Goal: Information Seeking & Learning: Learn about a topic

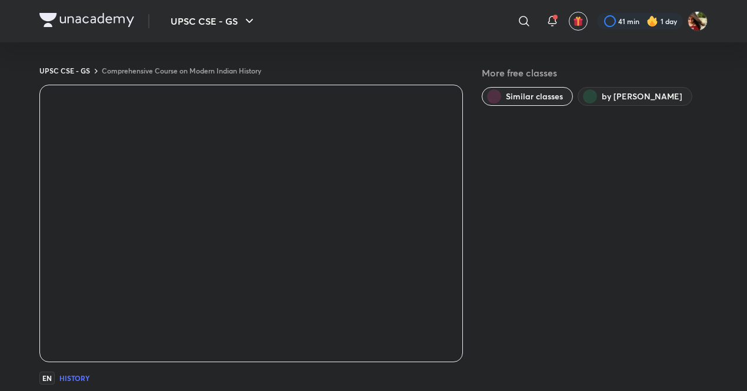
scroll to position [531, 0]
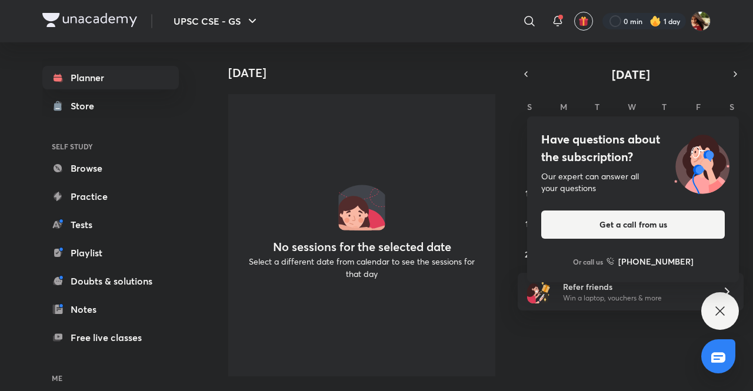
click at [719, 309] on icon at bounding box center [720, 311] width 14 height 14
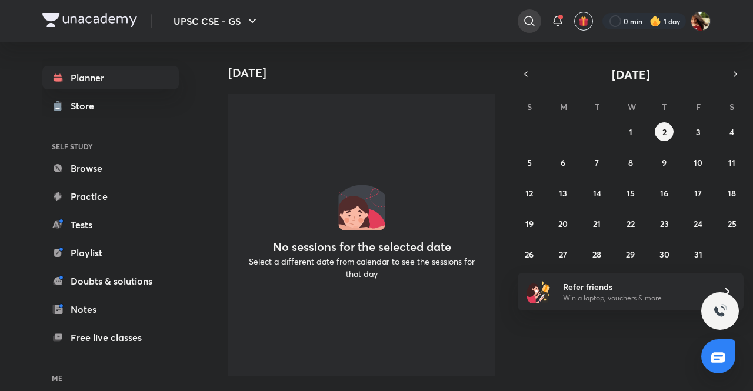
click at [528, 21] on icon at bounding box center [530, 21] width 14 height 14
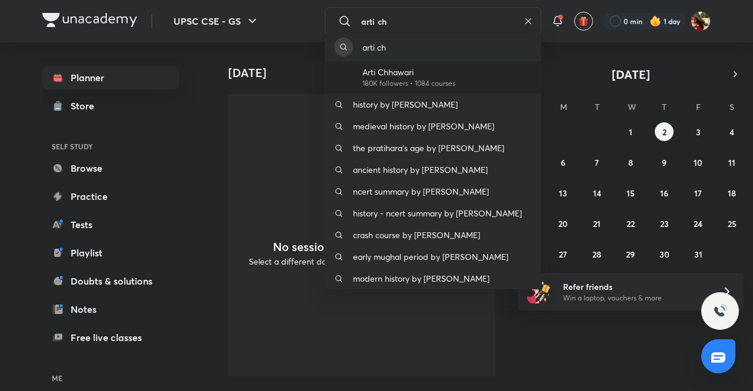
type input "arti ch"
click at [403, 72] on p "Arti Chhawari" at bounding box center [409, 72] width 93 height 12
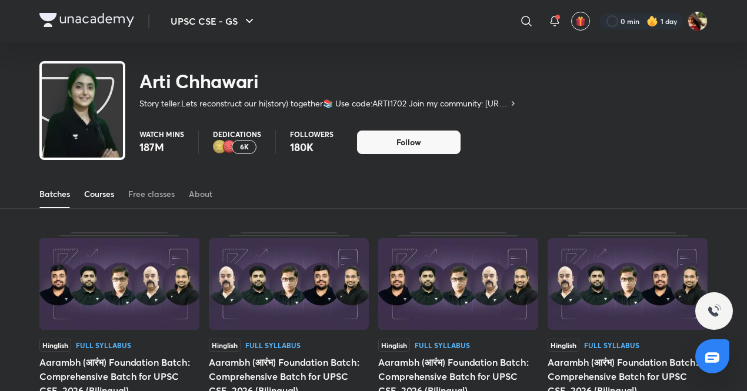
click at [98, 195] on div "Courses" at bounding box center [99, 194] width 30 height 12
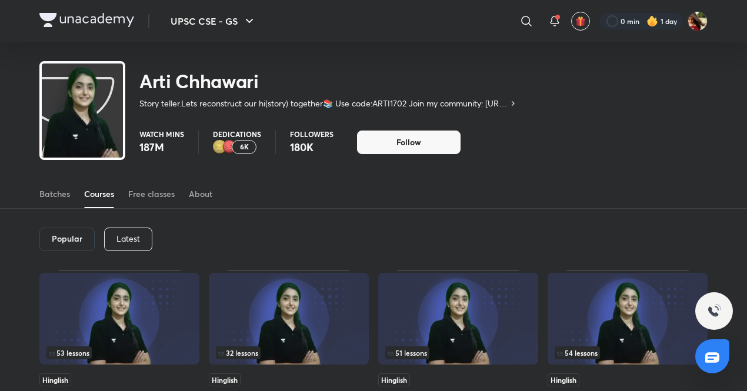
click at [129, 238] on p "Latest" at bounding box center [129, 238] width 24 height 9
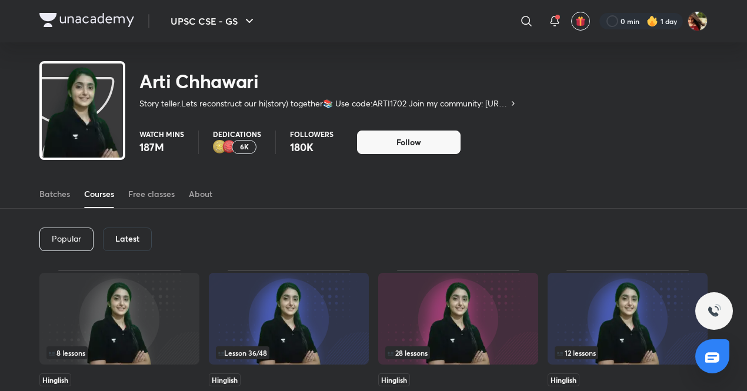
click at [129, 238] on h6 "Latest" at bounding box center [127, 238] width 24 height 9
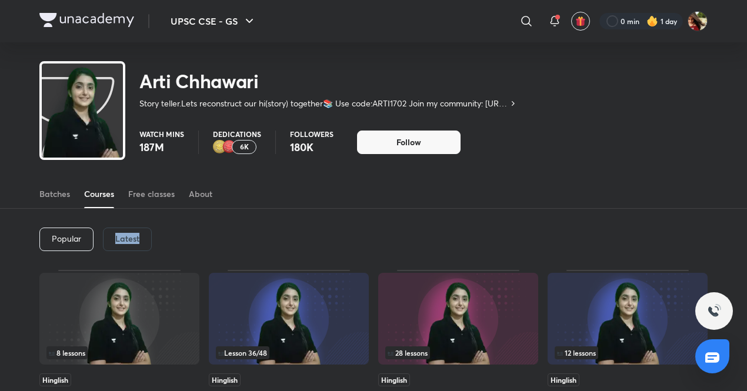
click at [129, 238] on h6 "Latest" at bounding box center [127, 238] width 24 height 9
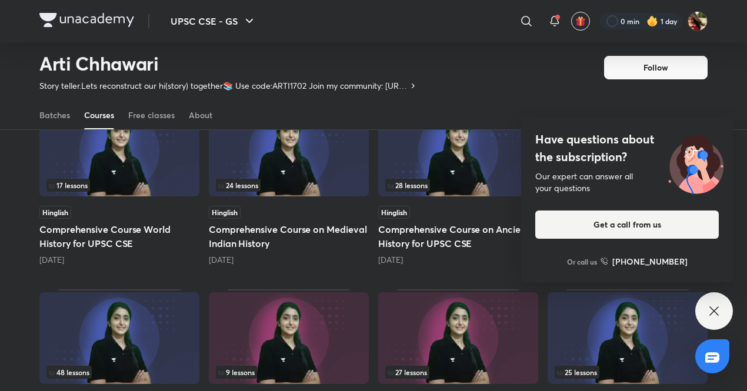
scroll to position [335, 0]
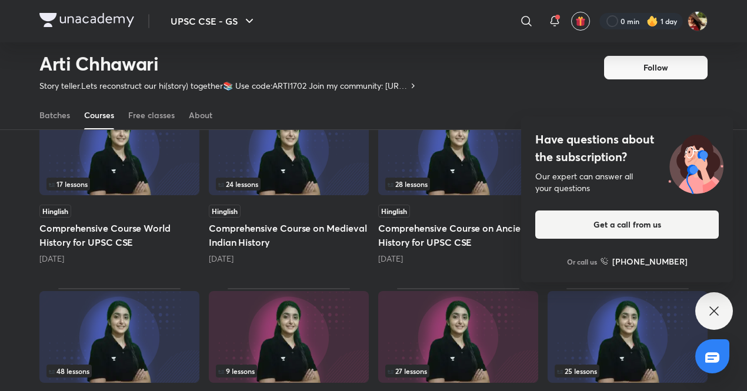
click at [710, 312] on icon at bounding box center [714, 311] width 14 height 14
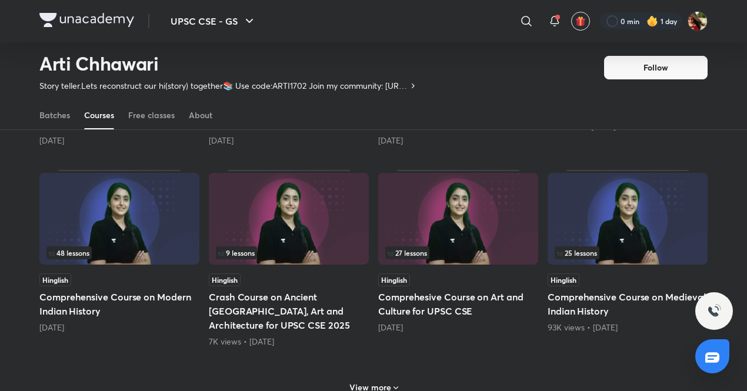
scroll to position [467, 0]
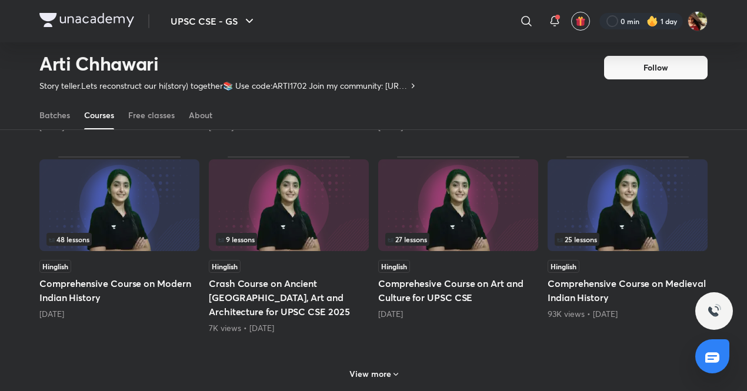
click at [176, 204] on img at bounding box center [119, 205] width 160 height 92
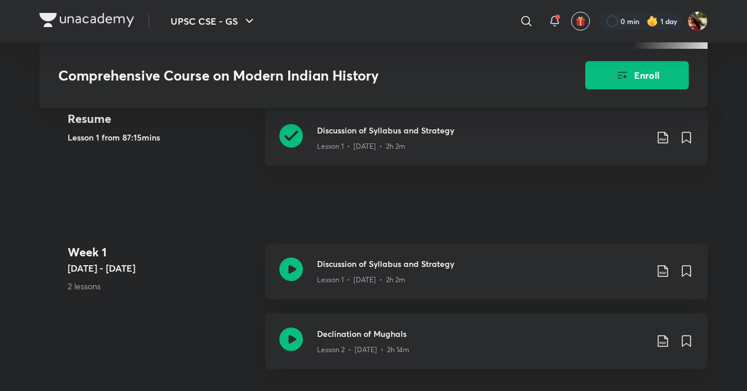
scroll to position [500, 0]
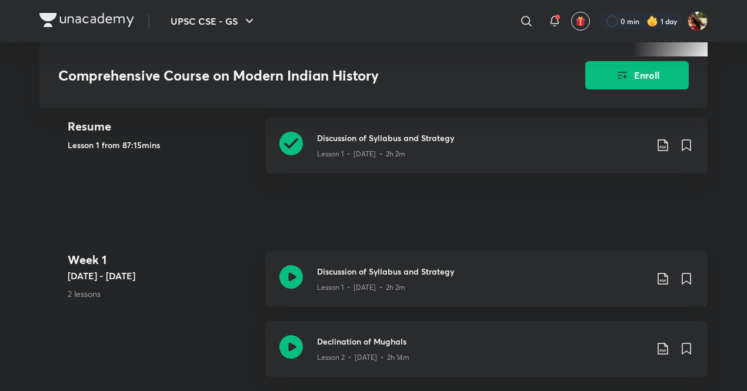
click at [301, 142] on icon at bounding box center [292, 144] width 24 height 24
